Goal: Task Accomplishment & Management: Manage account settings

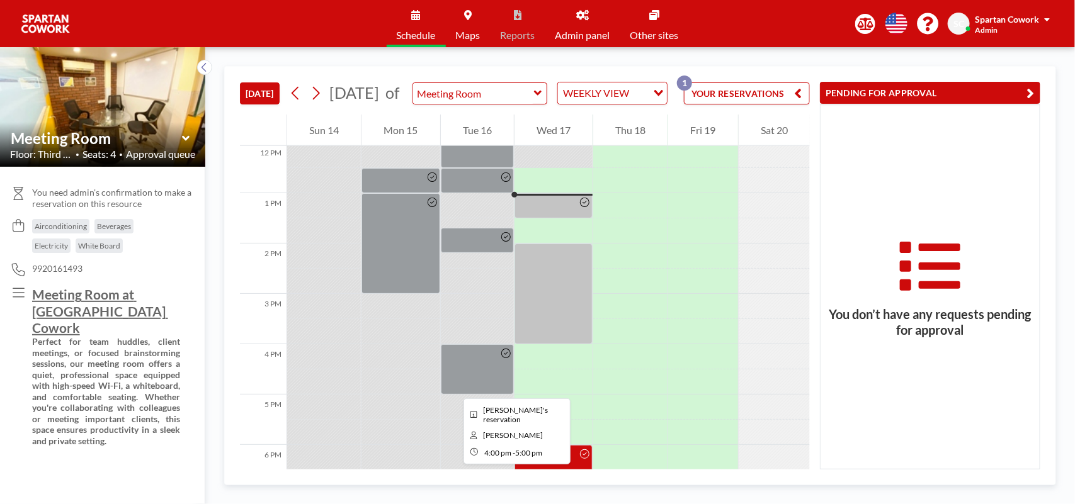
scroll to position [529, 0]
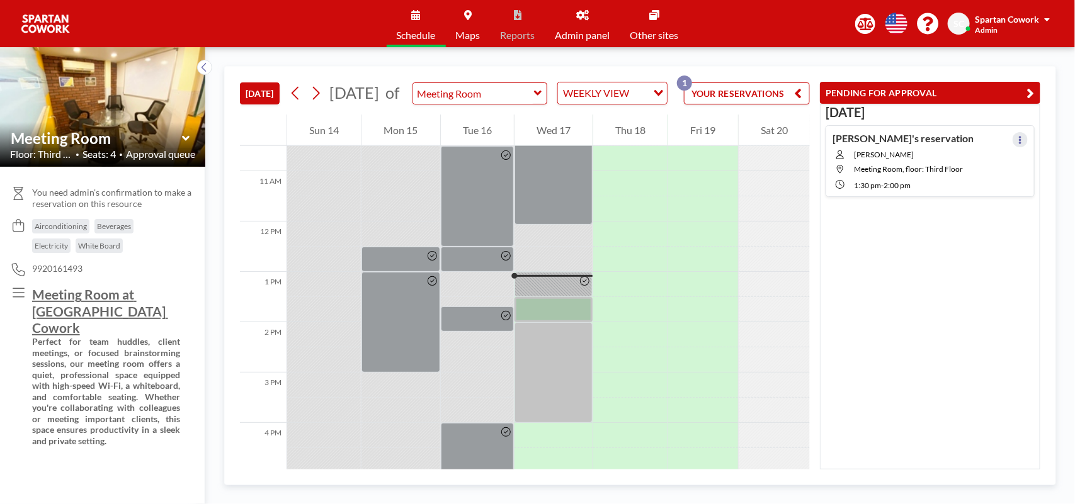
click at [1012, 139] on button at bounding box center [1019, 139] width 15 height 15
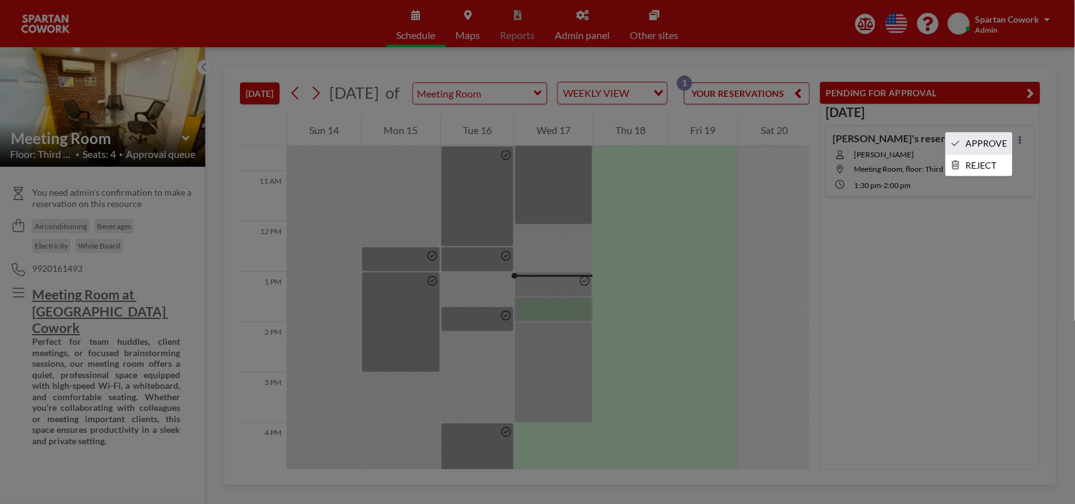
click at [992, 142] on li "APPROVE" at bounding box center [979, 143] width 66 height 21
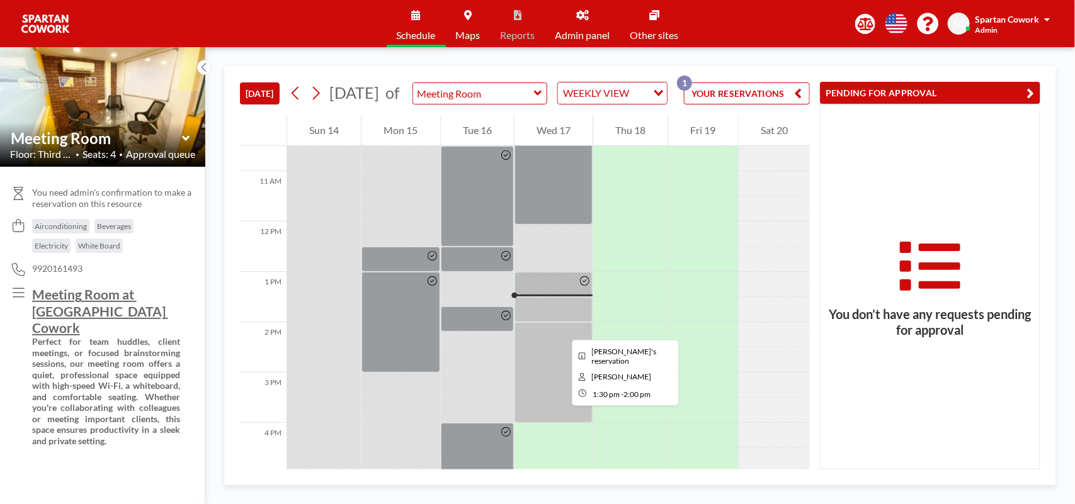
click at [562, 322] on div at bounding box center [553, 309] width 78 height 25
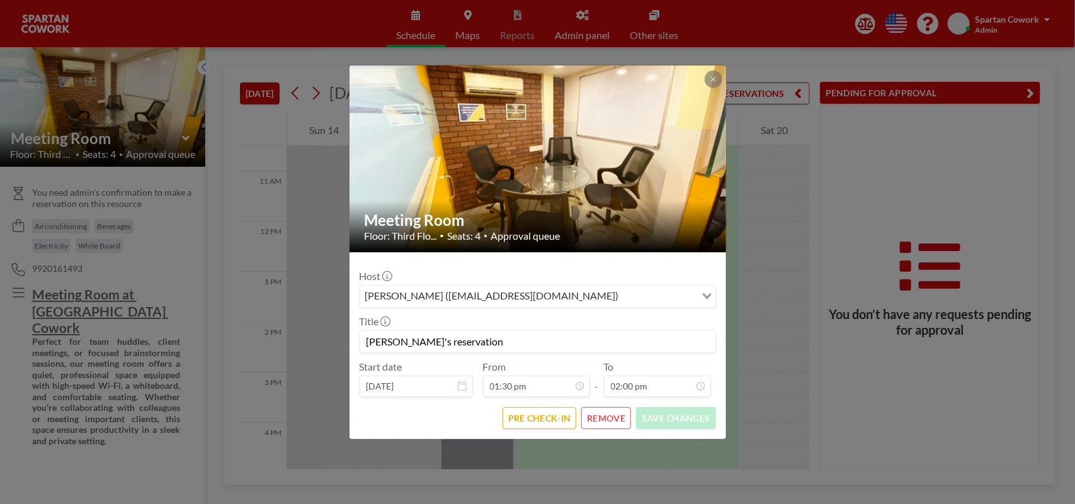
scroll to position [201, 0]
click at [712, 79] on icon at bounding box center [713, 80] width 8 height 8
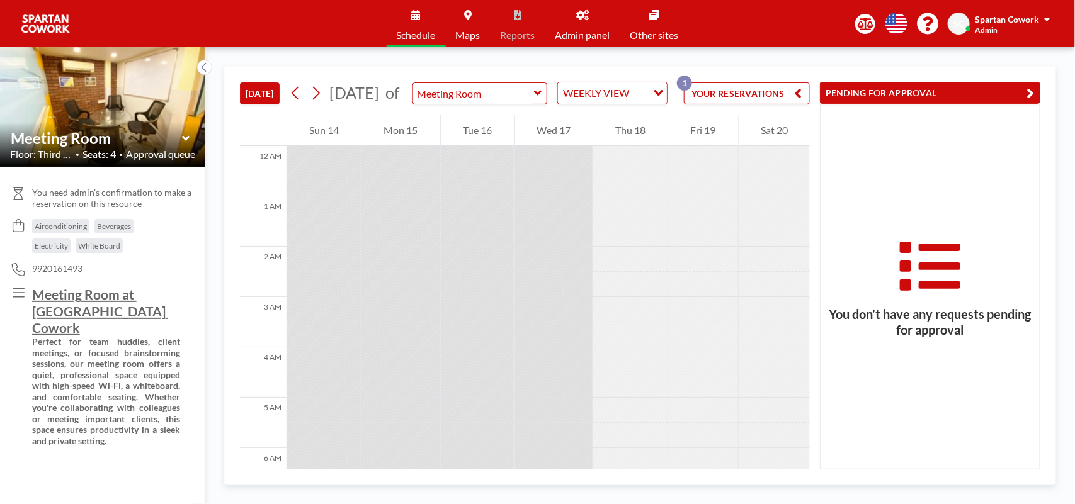
scroll to position [630, 0]
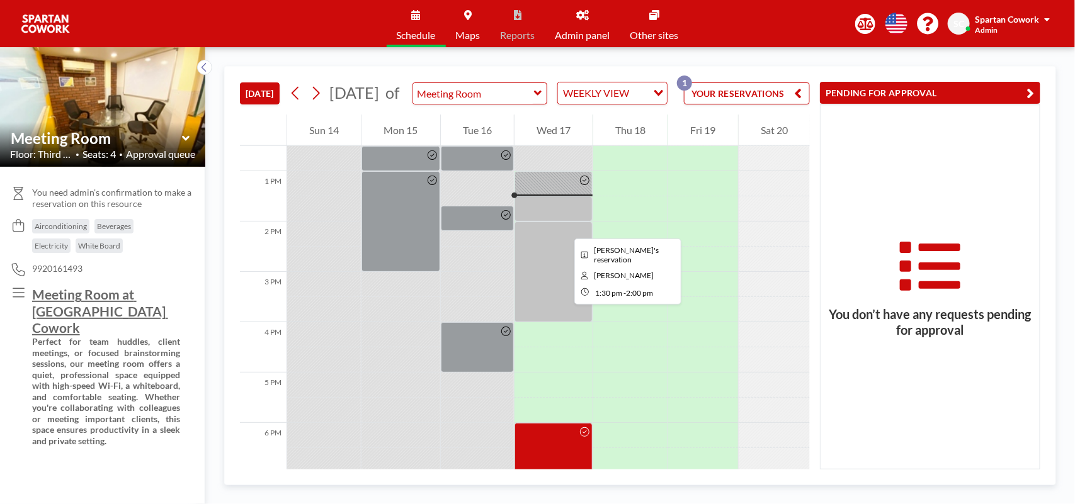
click at [564, 222] on div at bounding box center [553, 208] width 78 height 25
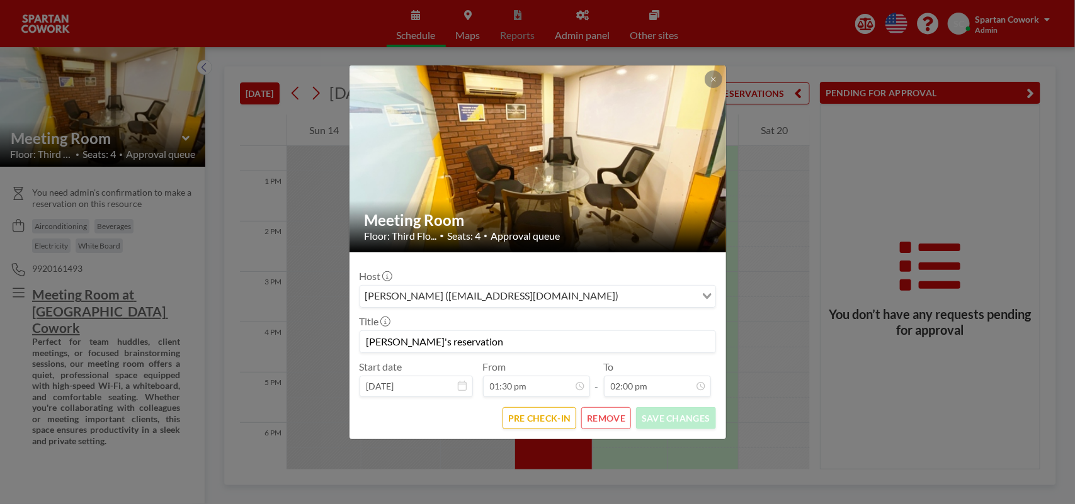
click at [600, 419] on button "REMOVE" at bounding box center [606, 418] width 50 height 22
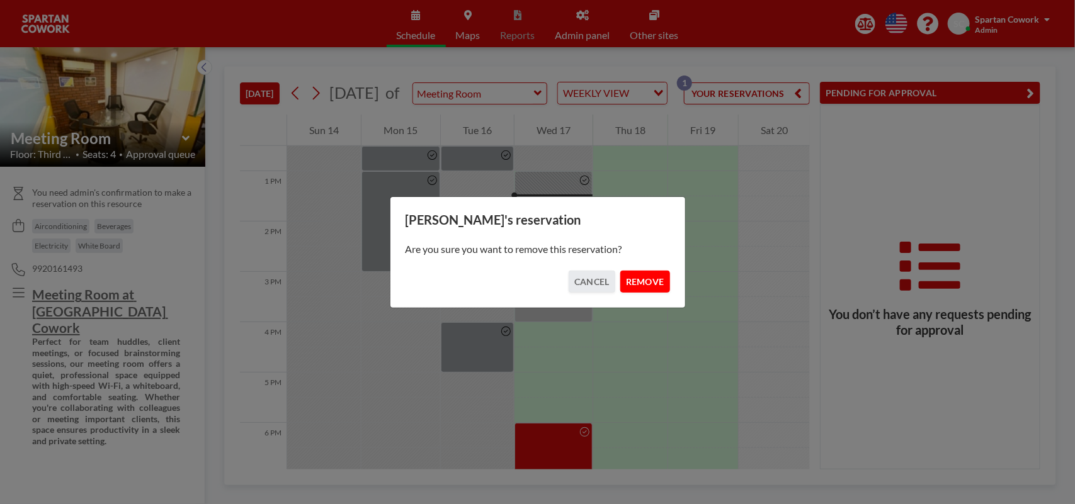
click at [649, 285] on button "REMOVE" at bounding box center [645, 282] width 50 height 22
